Goal: Information Seeking & Learning: Learn about a topic

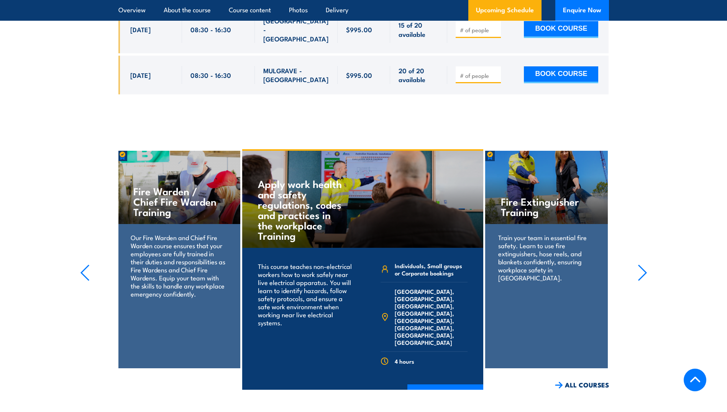
scroll to position [1610, 0]
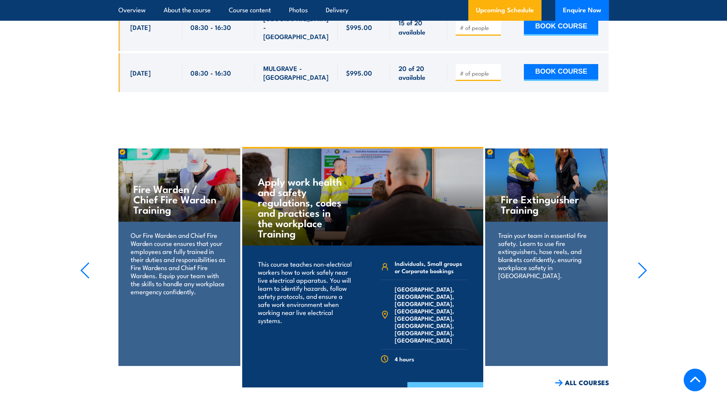
click at [445, 382] on link "COURSE DETAILS" at bounding box center [445, 392] width 76 height 20
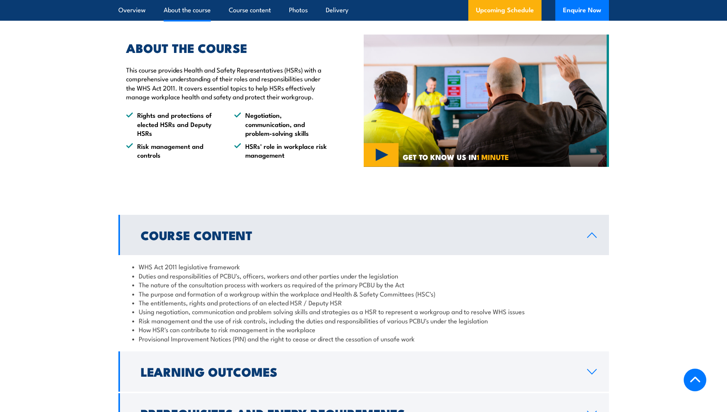
scroll to position [546, 0]
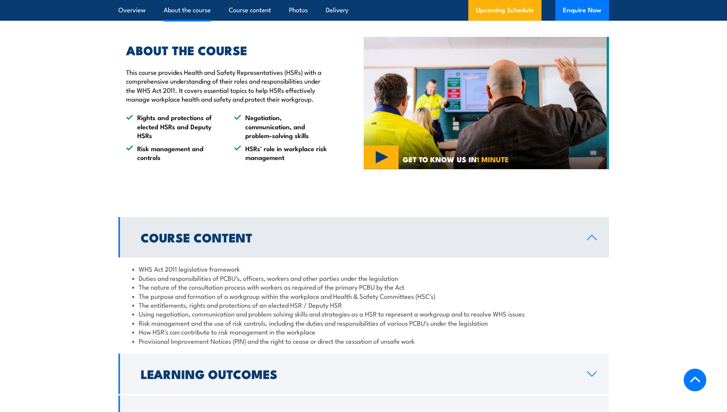
click at [378, 155] on img at bounding box center [486, 103] width 245 height 133
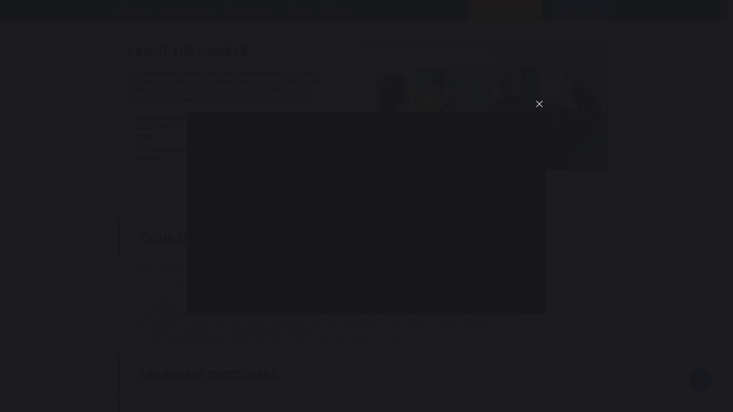
click at [540, 103] on button "You can close this modal content with the ESC key" at bounding box center [539, 103] width 13 height 13
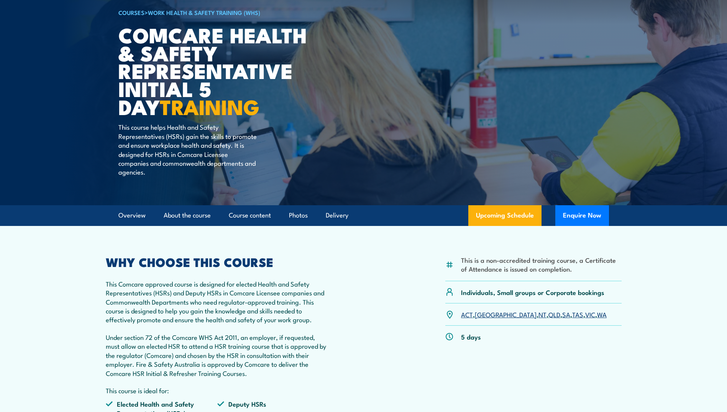
scroll to position [56, 0]
